Goal: Task Accomplishment & Management: Manage account settings

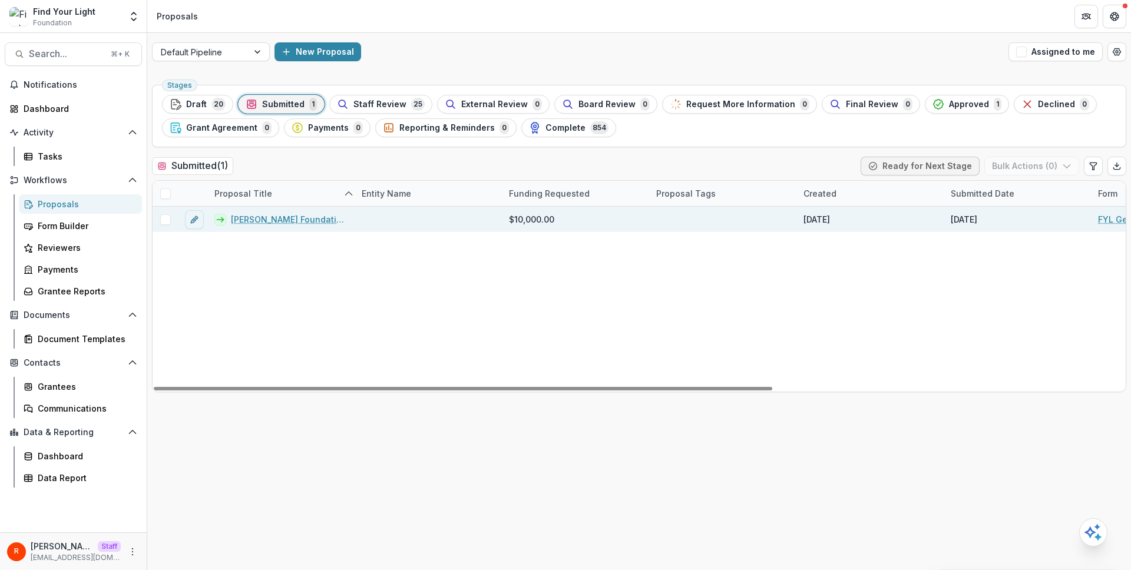
click at [270, 224] on link "Misty Copeland Foundation - 2024 - FYL General Grant Application" at bounding box center [289, 219] width 117 height 12
click at [278, 224] on link "Misty Copeland Foundation - 2024 - FYL General Grant Application" at bounding box center [289, 219] width 117 height 12
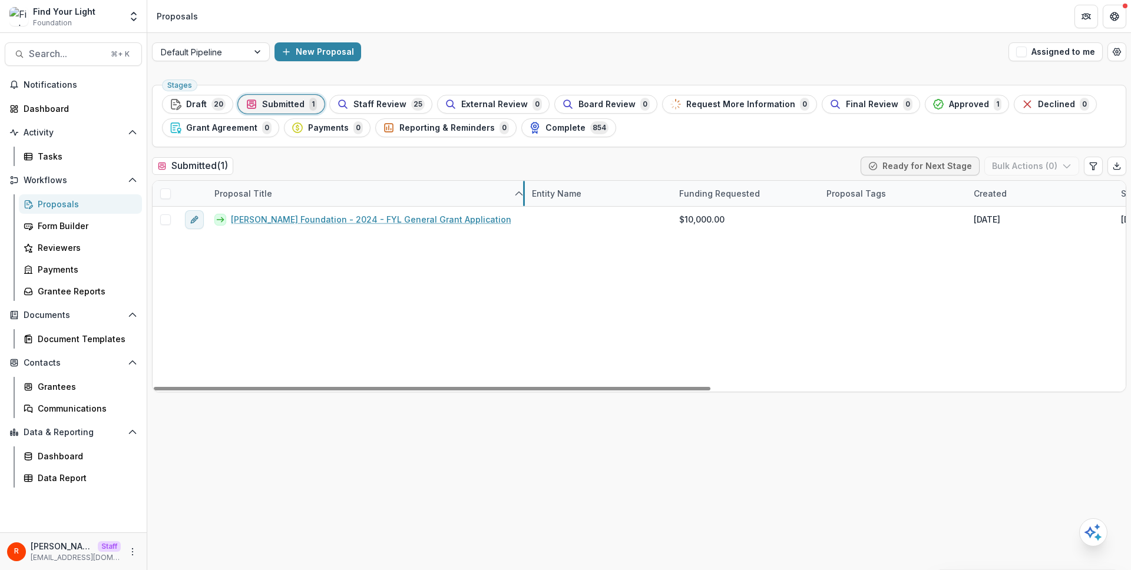
drag, startPoint x: 354, startPoint y: 194, endPoint x: 524, endPoint y: 196, distance: 170.3
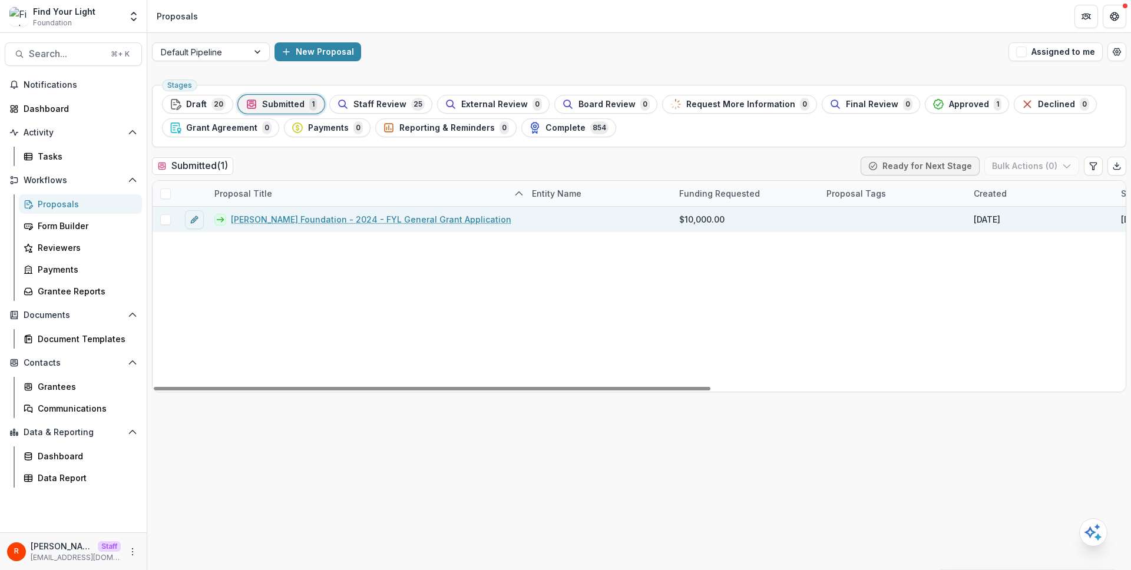
click at [507, 225] on div "Misty Copeland Foundation - 2024 - FYL General Grant Application" at bounding box center [366, 219] width 318 height 25
copy link "Misty Copeland Foundation - 2024 - FYL General Grant Application"
click at [507, 225] on div "Misty Copeland Foundation - 2024 - FYL General Grant Application" at bounding box center [366, 219] width 318 height 25
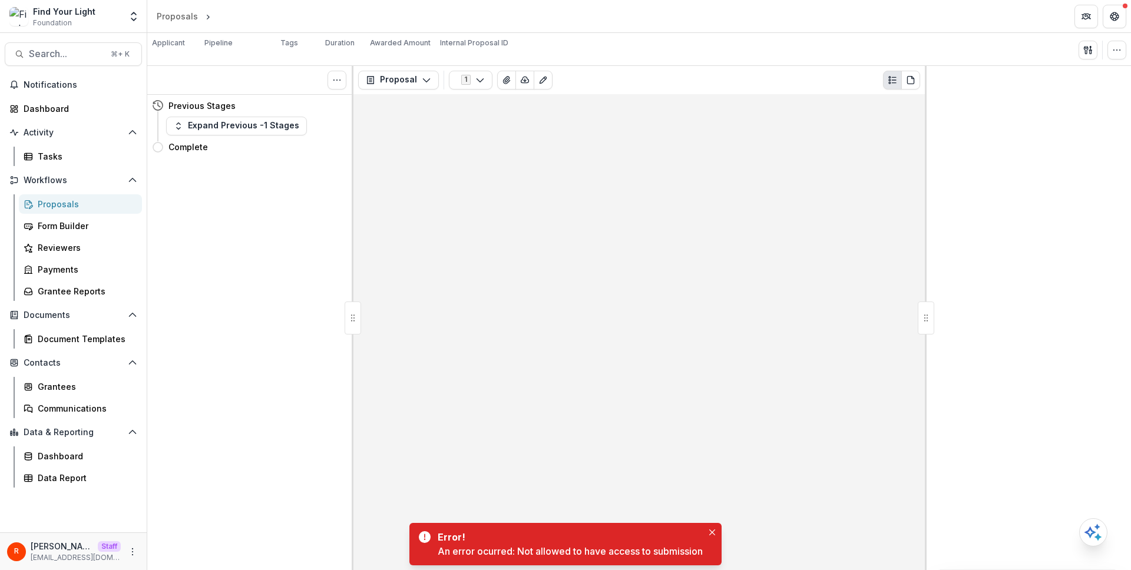
click at [517, 554] on div "An error ocurred: Not allowed to have access to submission" at bounding box center [570, 551] width 265 height 14
drag, startPoint x: 517, startPoint y: 554, endPoint x: 692, endPoint y: 556, distance: 175.0
click at [692, 556] on div "An error ocurred: Not allowed to have access to submission" at bounding box center [570, 551] width 265 height 14
click at [590, 339] on div at bounding box center [640, 332] width 572 height 477
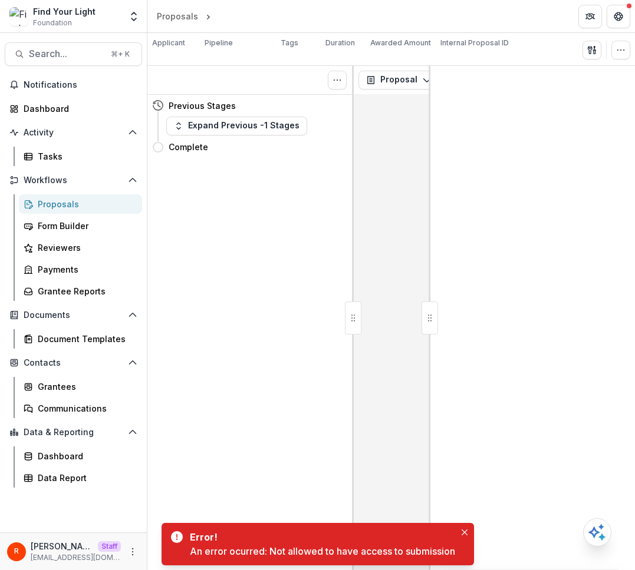
click at [273, 546] on div "An error ocurred: Not allowed to have access to submission" at bounding box center [322, 551] width 265 height 14
drag, startPoint x: 273, startPoint y: 546, endPoint x: 404, endPoint y: 549, distance: 130.8
click at [404, 549] on div "An error ocurred: Not allowed to have access to submission" at bounding box center [322, 551] width 265 height 14
copy div "Not allowed to have access to submission"
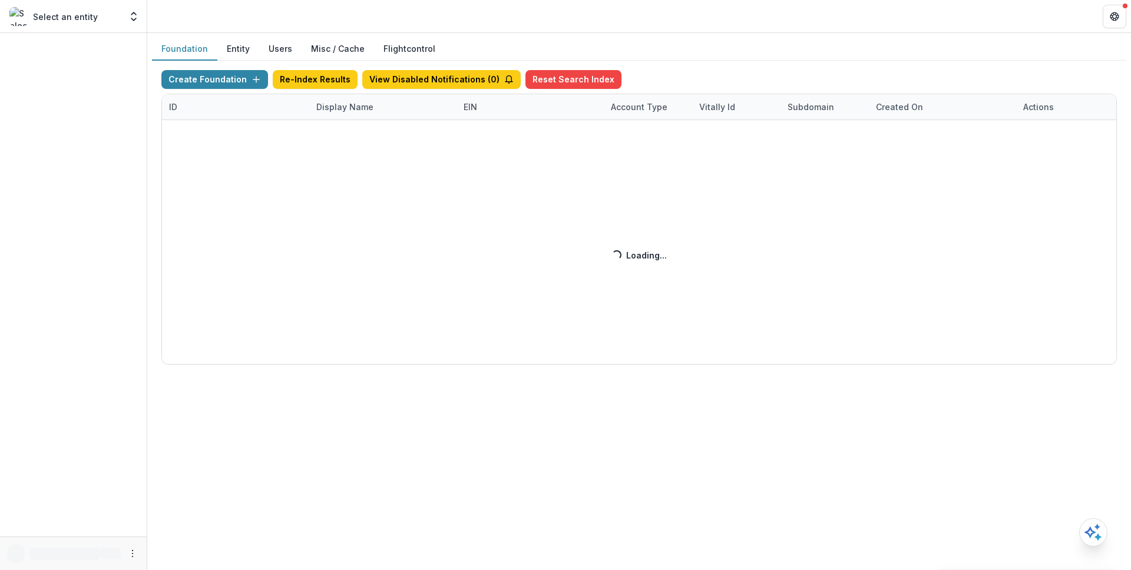
click at [394, 48] on link "Flightcontrol" at bounding box center [410, 48] width 52 height 12
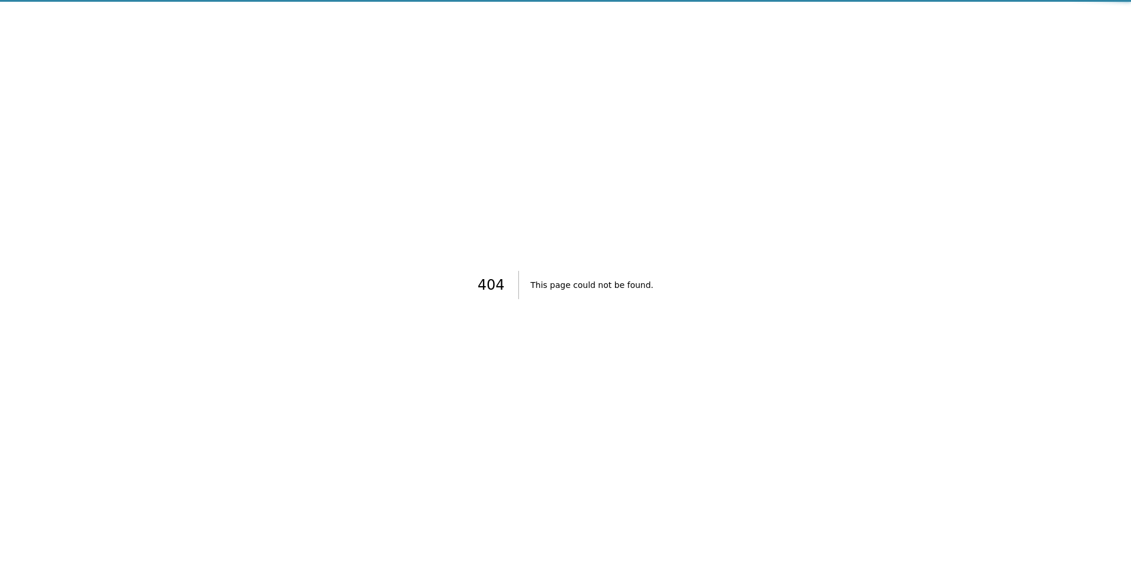
click at [344, 47] on div "404 This page could not be found ." at bounding box center [565, 285] width 1131 height 570
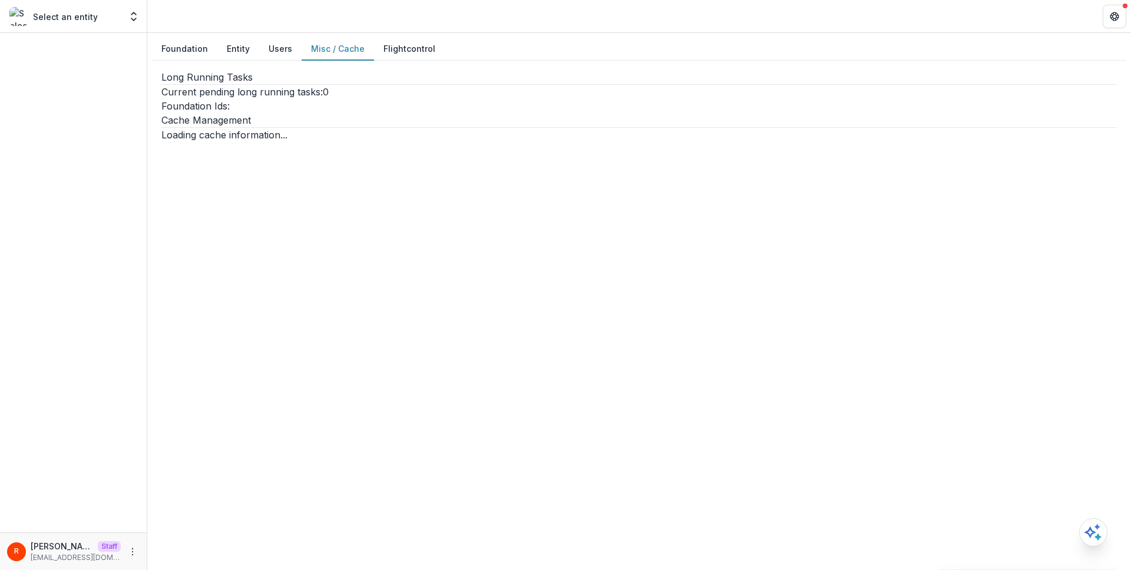
click at [341, 49] on button "Misc / Cache" at bounding box center [338, 49] width 72 height 23
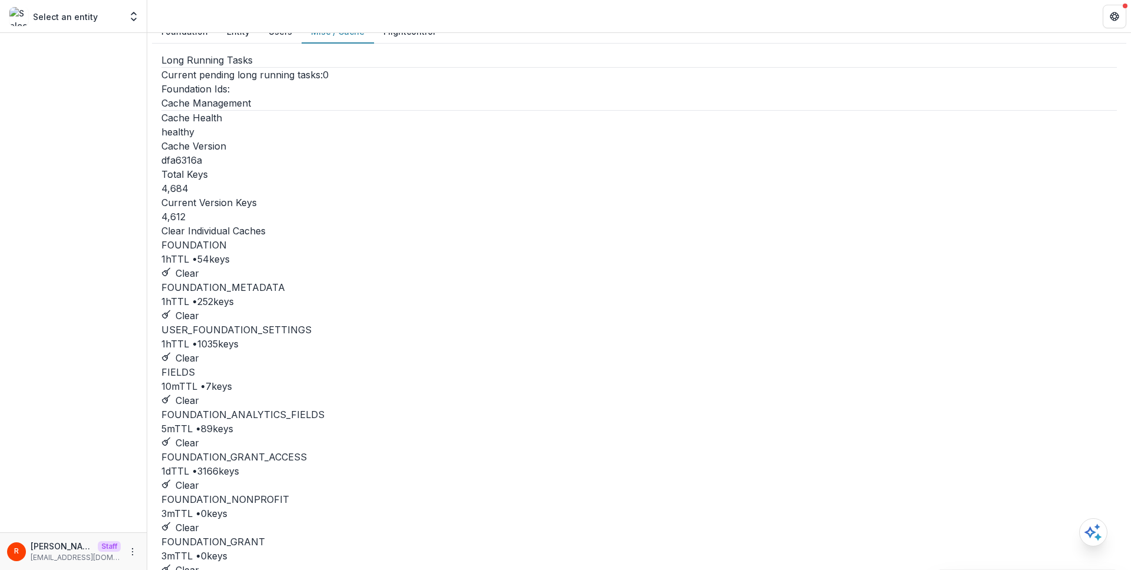
scroll to position [18, 0]
click at [199, 478] on button "Clear" at bounding box center [180, 485] width 38 height 14
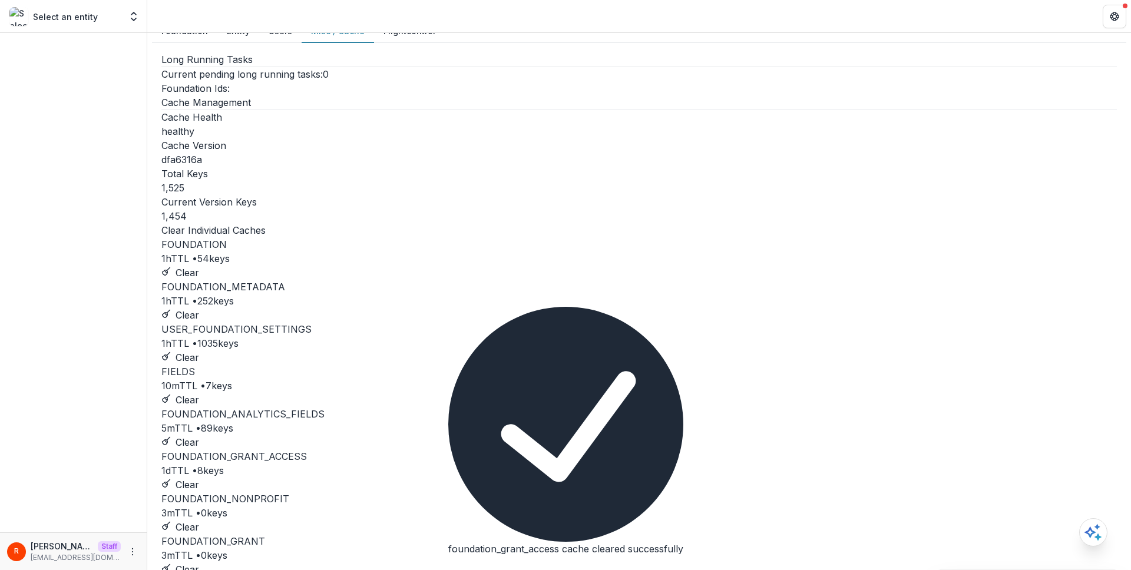
click at [376, 223] on p "Clear Individual Caches" at bounding box center [639, 230] width 956 height 14
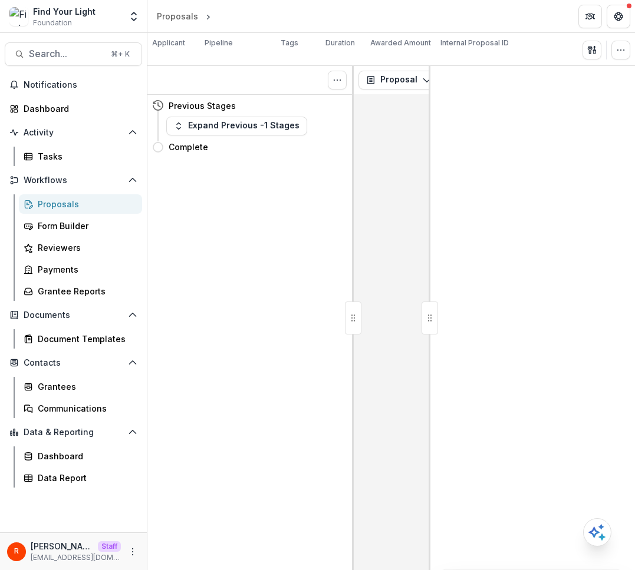
click at [399, 147] on div at bounding box center [391, 332] width 75 height 477
click at [111, 384] on div "Grantees" at bounding box center [85, 387] width 95 height 12
click at [70, 384] on div "Grantees" at bounding box center [85, 387] width 95 height 12
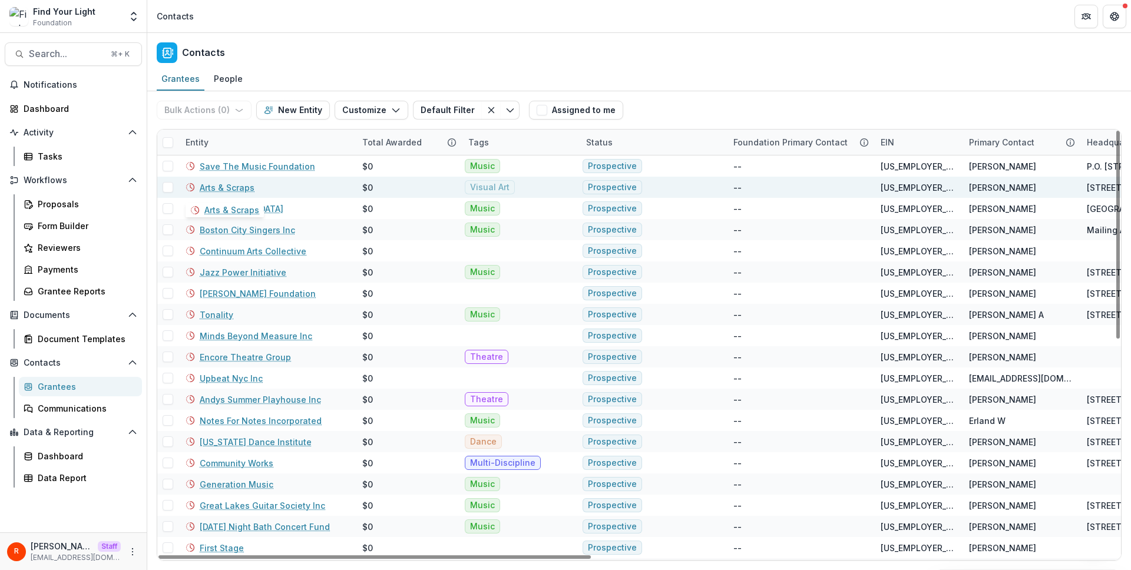
click at [220, 188] on link "Arts & Scraps" at bounding box center [227, 187] width 55 height 12
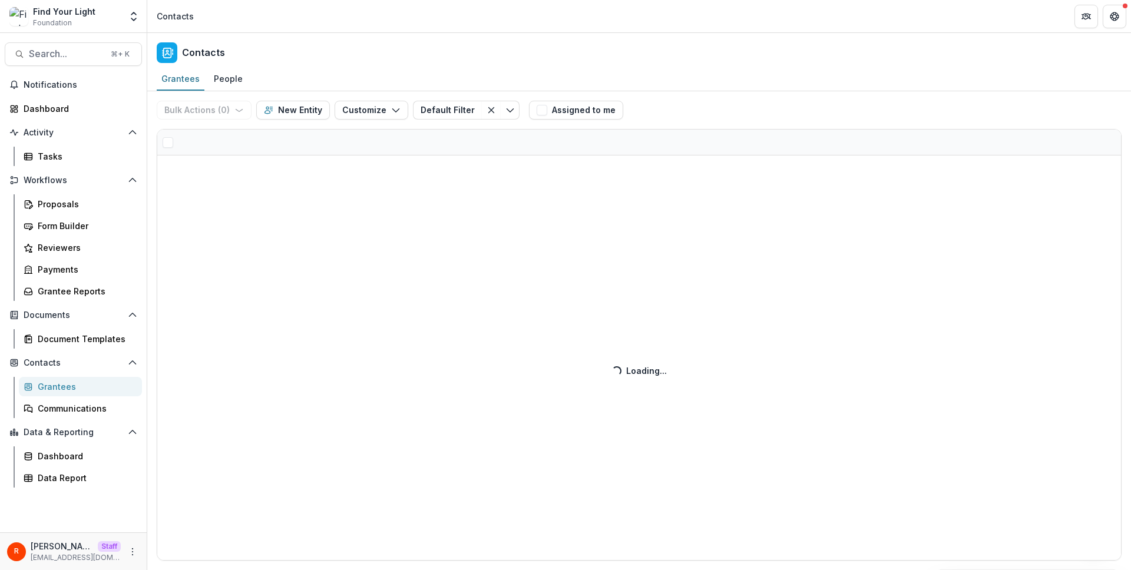
click at [211, 105] on div "Bulk Actions ( 0 ) Send Email Create Proposals Create Tasks New Entity Customiz…" at bounding box center [639, 330] width 984 height 479
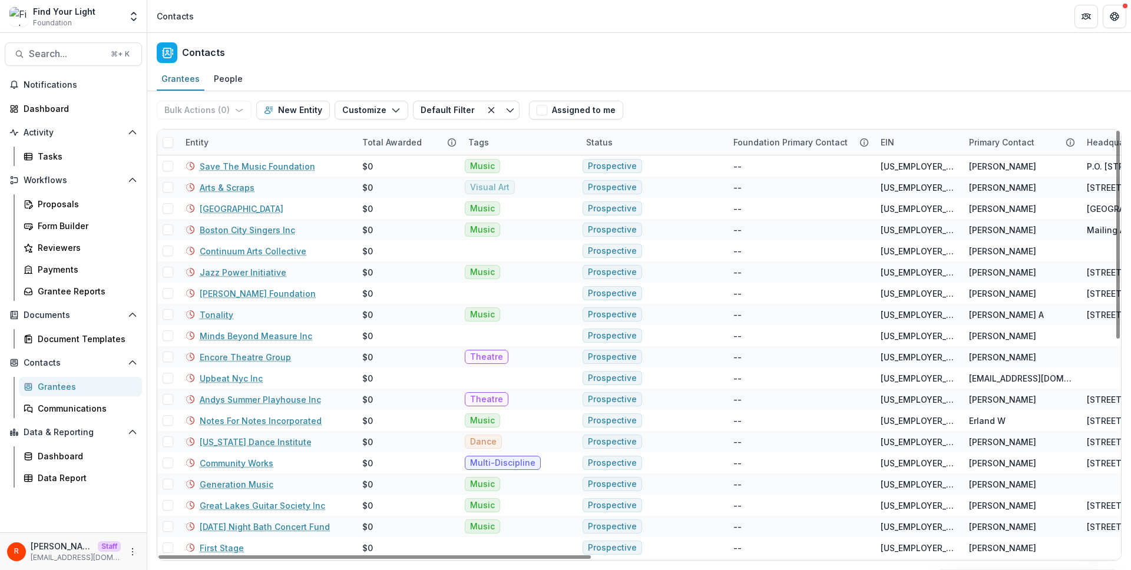
click at [215, 136] on div "Entity" at bounding box center [267, 142] width 177 height 25
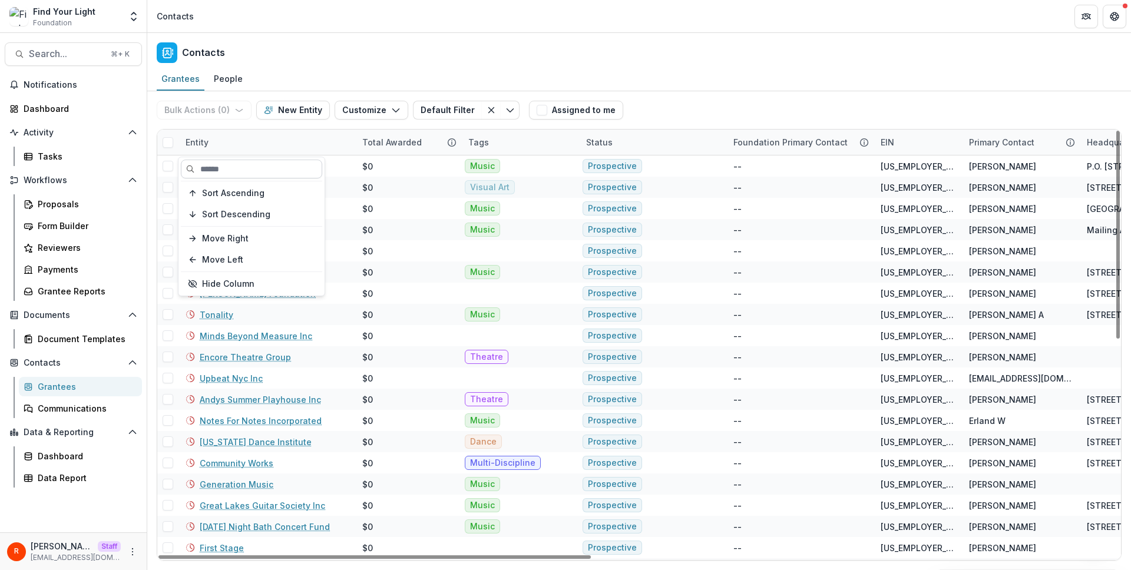
click at [233, 165] on input at bounding box center [251, 169] width 141 height 19
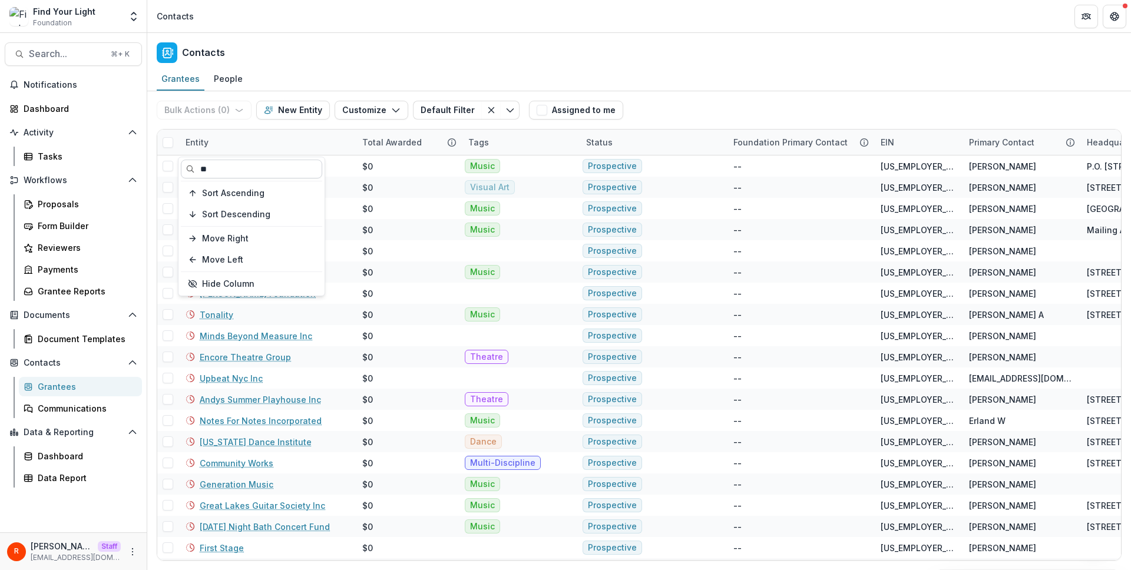
type input "***"
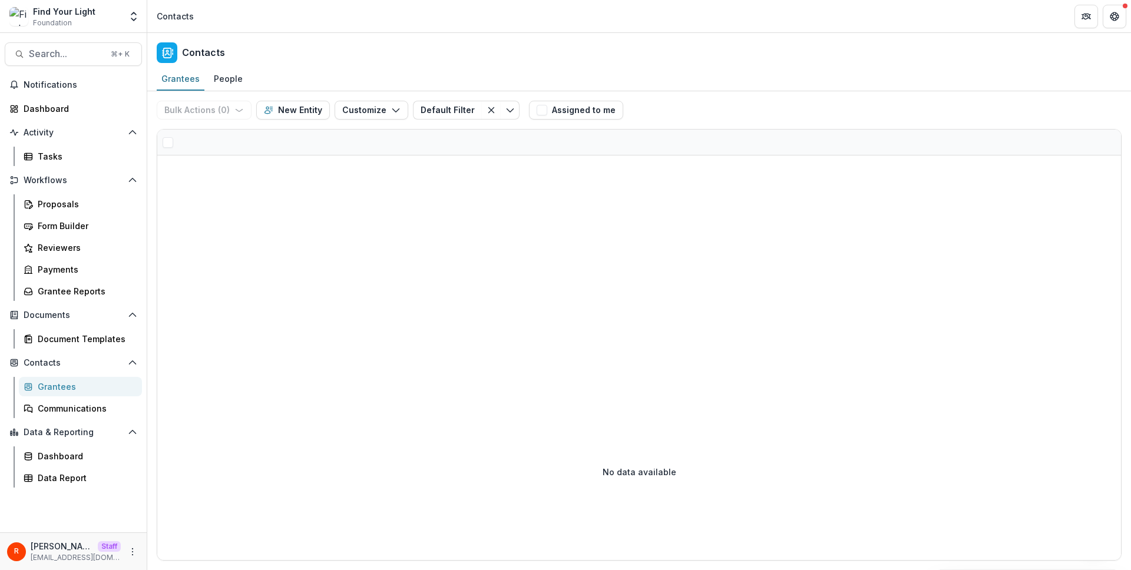
click at [214, 137] on div at bounding box center [639, 143] width 964 height 26
click at [200, 140] on div at bounding box center [639, 143] width 964 height 26
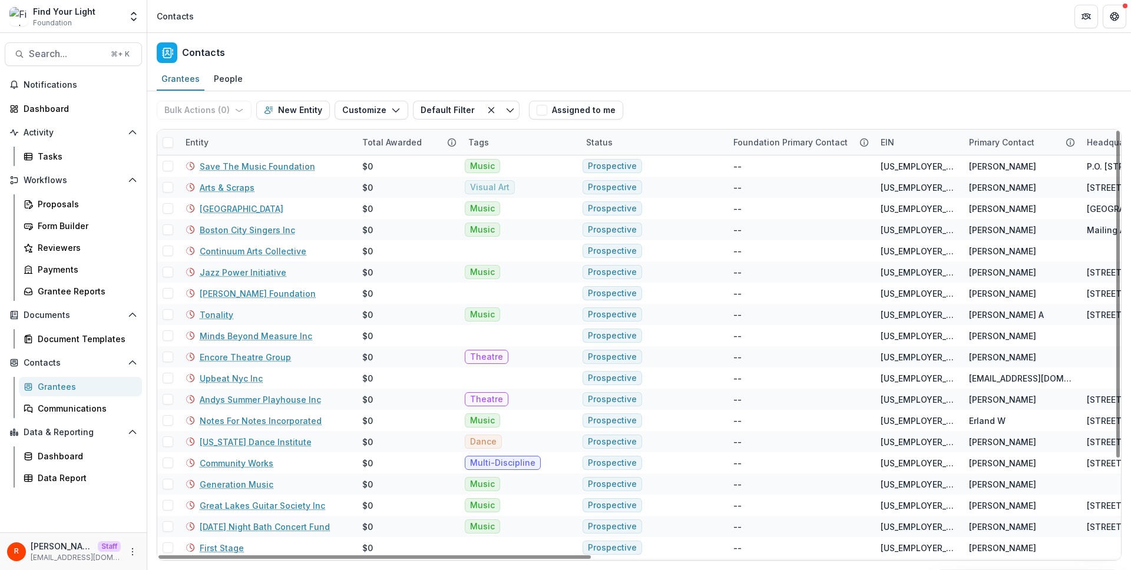
click at [204, 137] on div "Entity" at bounding box center [197, 142] width 37 height 12
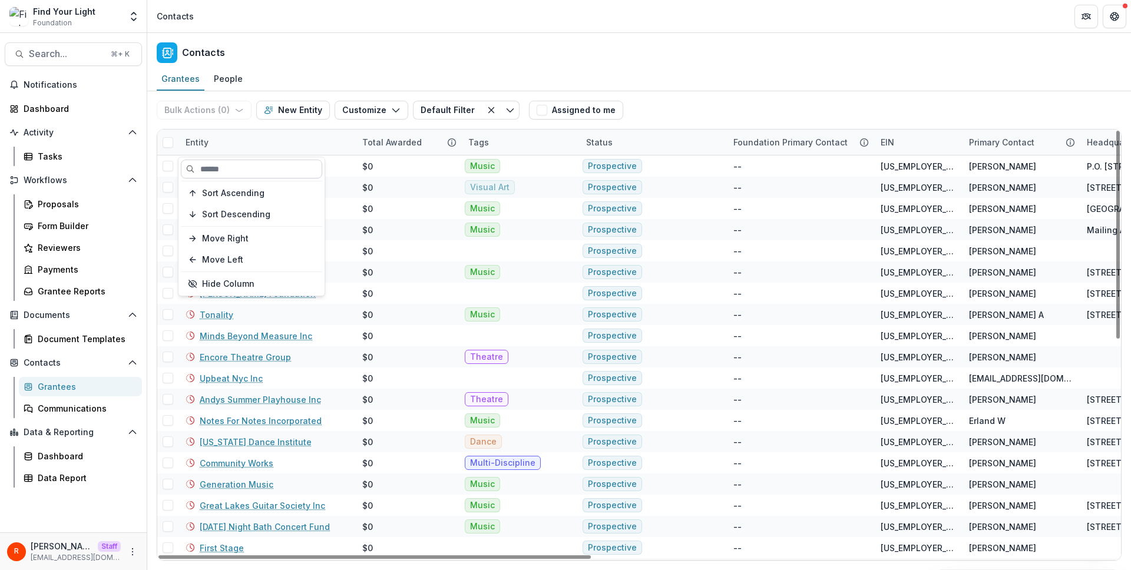
click at [212, 169] on input at bounding box center [251, 169] width 141 height 19
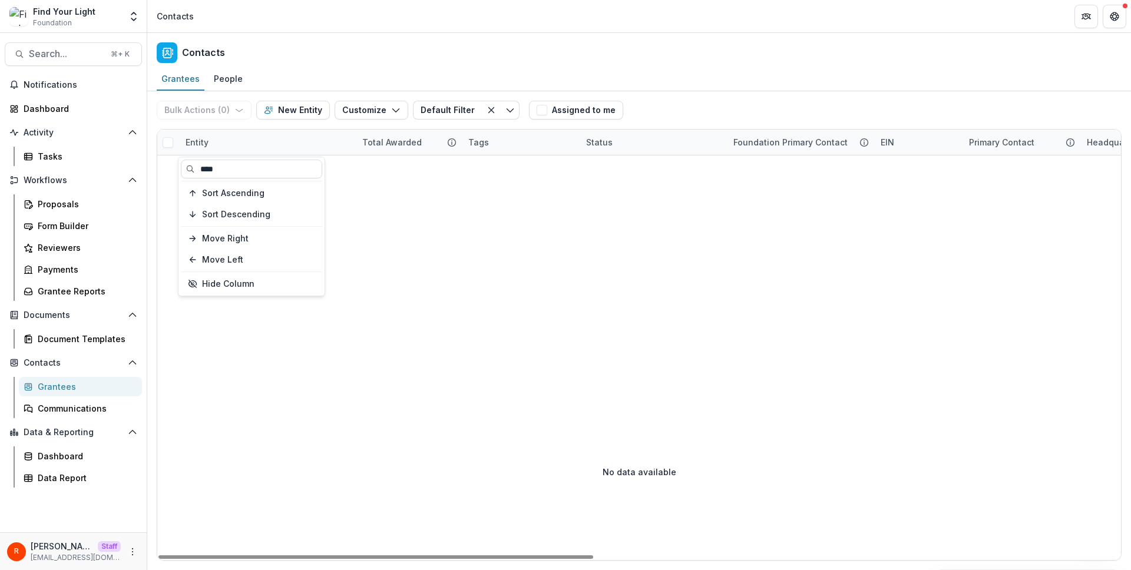
type input "****"
click at [219, 143] on div "Entity" at bounding box center [267, 142] width 177 height 25
click at [222, 171] on input "****" at bounding box center [251, 169] width 141 height 19
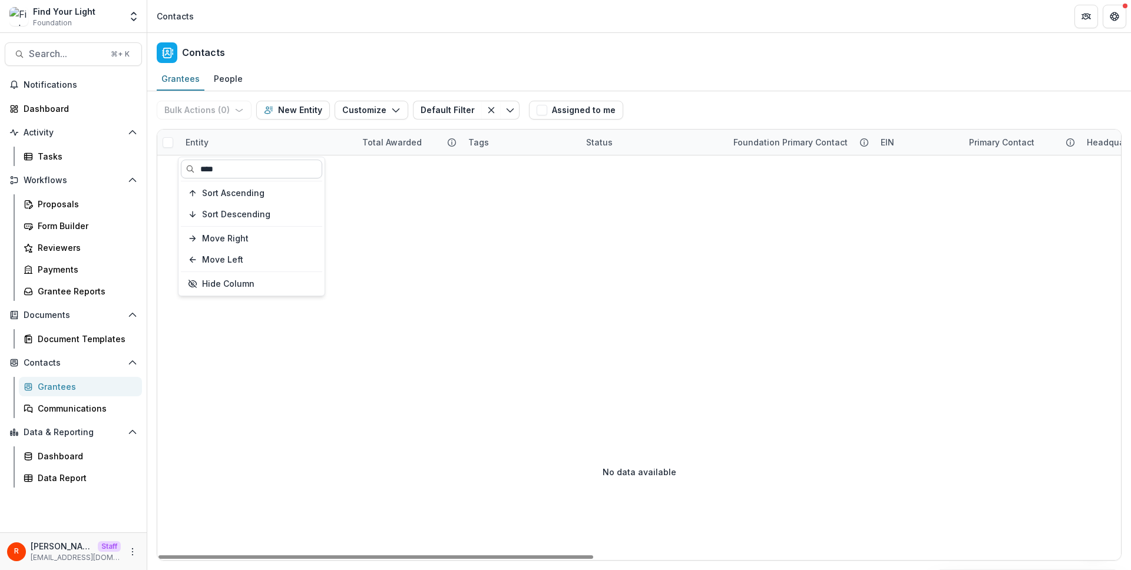
click at [222, 171] on input "****" at bounding box center [251, 169] width 141 height 19
paste input "**********"
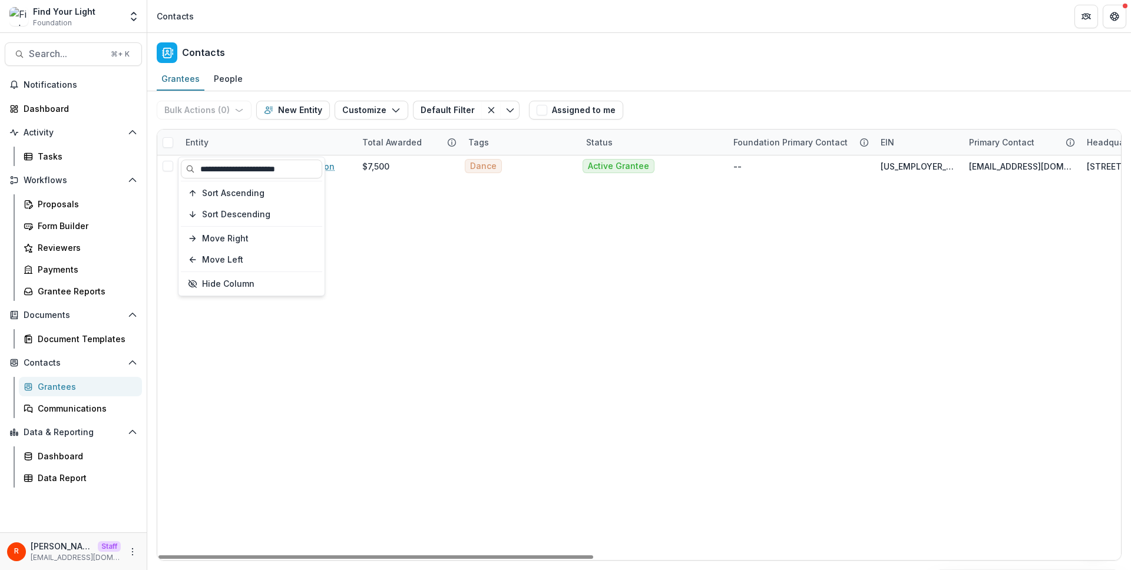
type input "**********"
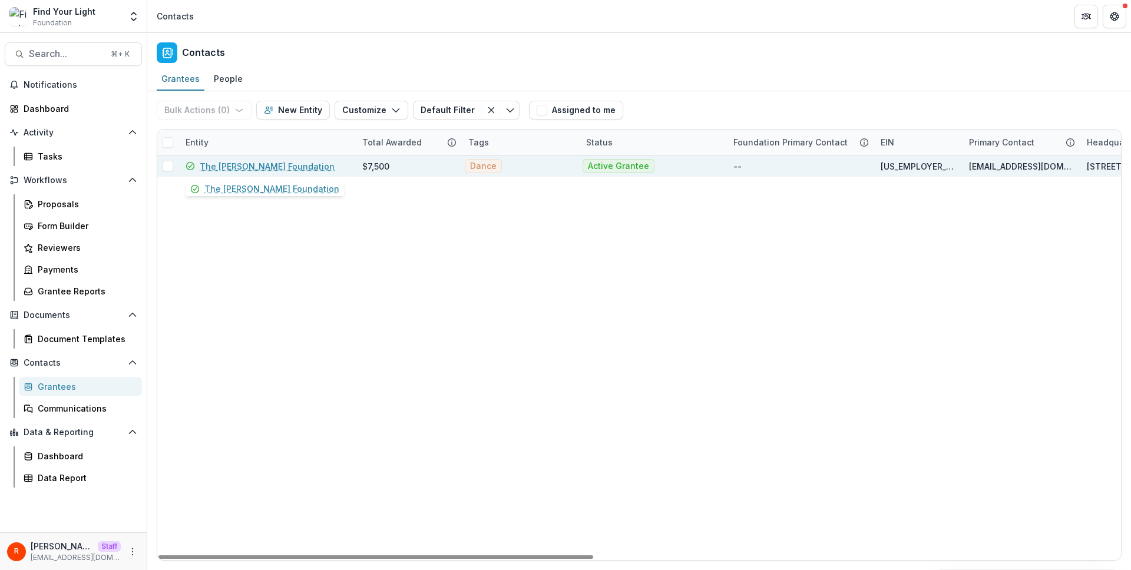
click at [340, 167] on div "The [PERSON_NAME] Foundation" at bounding box center [267, 166] width 163 height 21
copy link "The [PERSON_NAME] Foundation"
click at [344, 172] on div "The [PERSON_NAME] Foundation" at bounding box center [267, 166] width 163 height 21
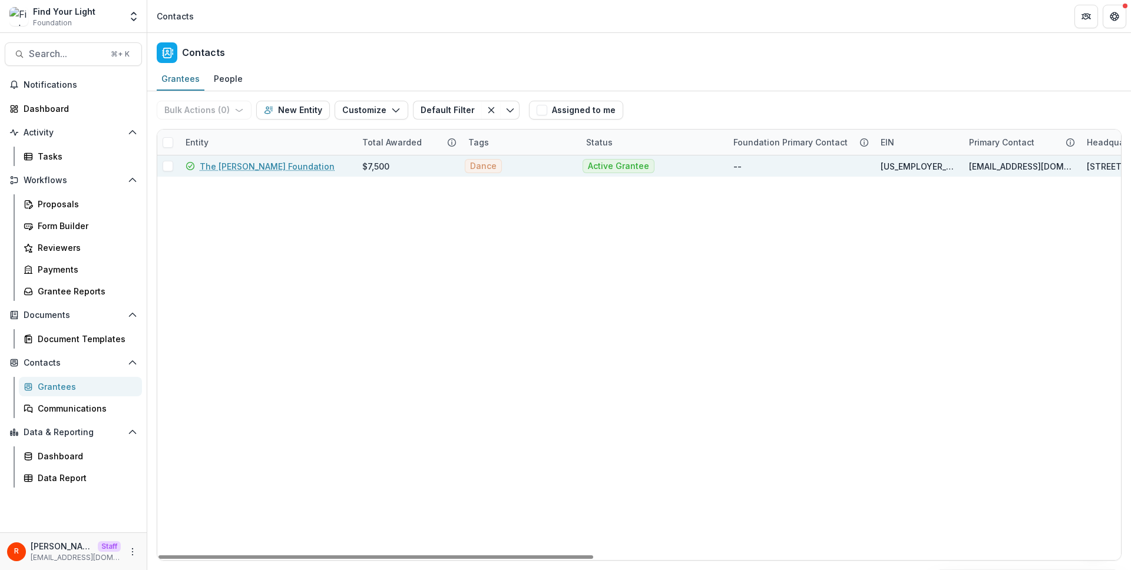
click at [344, 172] on div "The [PERSON_NAME] Foundation" at bounding box center [267, 166] width 163 height 21
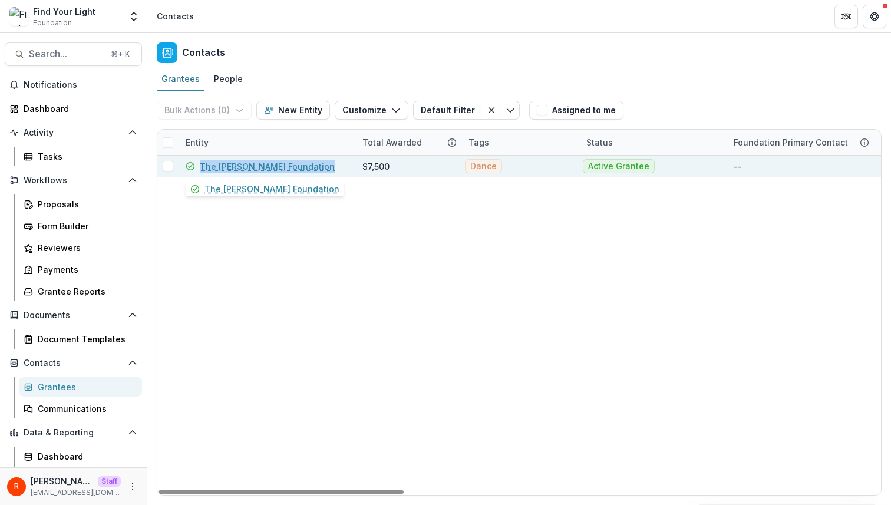
click at [302, 166] on link "The [PERSON_NAME] Foundation" at bounding box center [267, 166] width 135 height 12
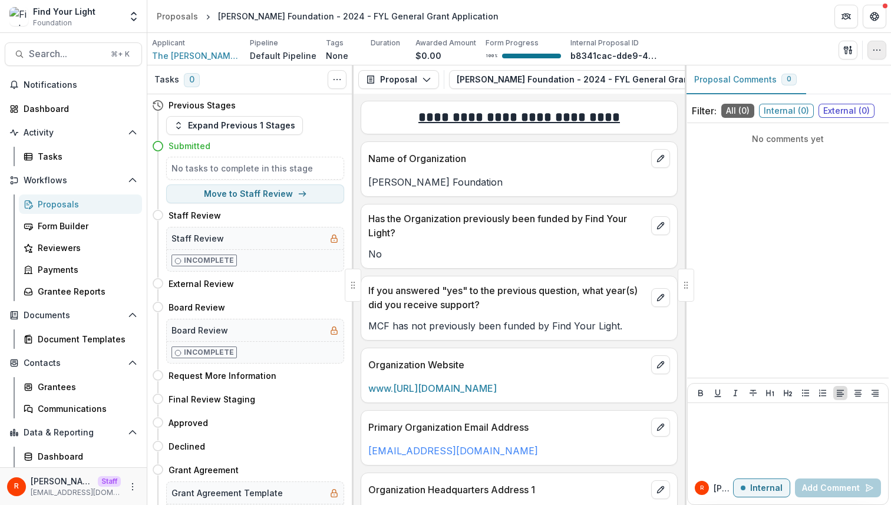
click at [394, 47] on icon "button" at bounding box center [876, 49] width 9 height 9
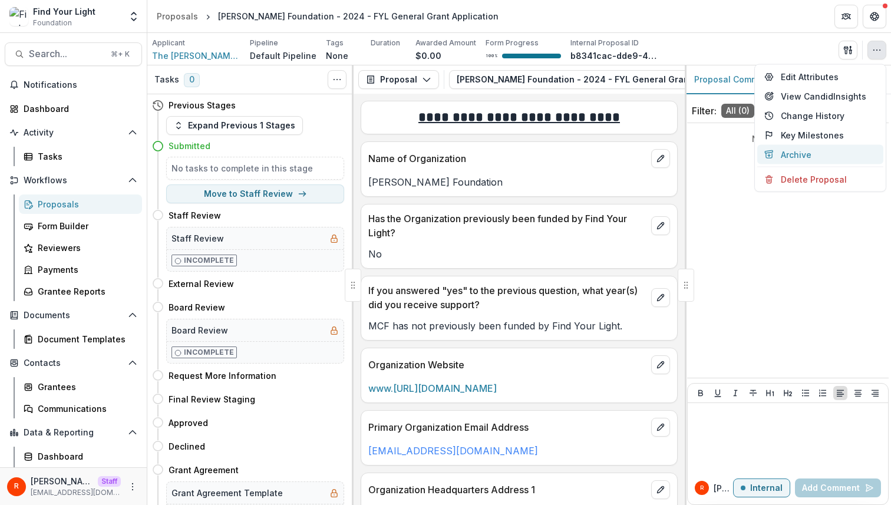
drag, startPoint x: 798, startPoint y: 173, endPoint x: 817, endPoint y: 152, distance: 28.8
click at [394, 152] on div "Edit Attributes View Candid Insights Change History Key Milestones Archive Dele…" at bounding box center [820, 128] width 132 height 128
click at [394, 151] on button "Archive" at bounding box center [820, 154] width 126 height 19
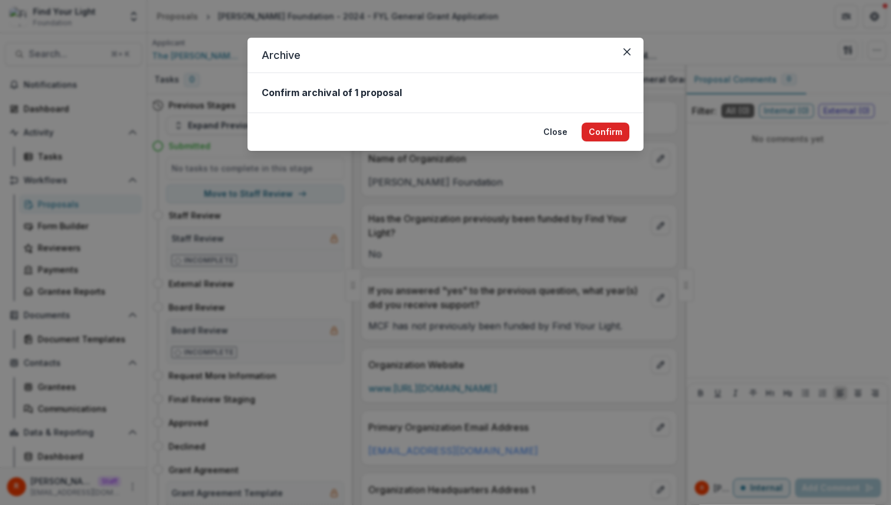
click at [394, 133] on button "Confirm" at bounding box center [606, 132] width 48 height 19
